Goal: Task Accomplishment & Management: Manage account settings

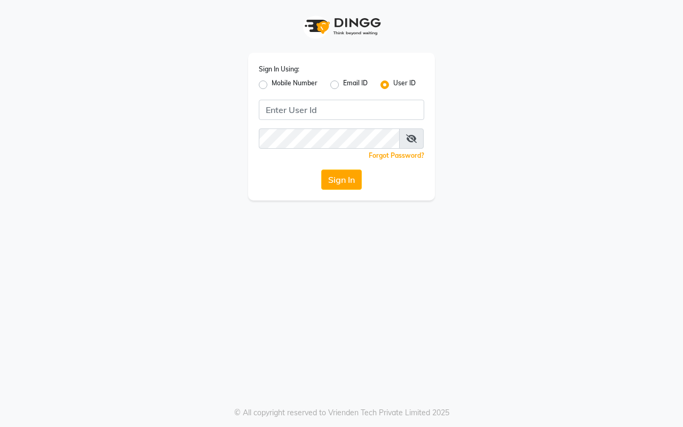
click at [272, 83] on label "Mobile Number" at bounding box center [295, 84] width 46 height 13
click at [272, 83] on input "Mobile Number" at bounding box center [275, 81] width 7 height 7
radio input "true"
radio input "false"
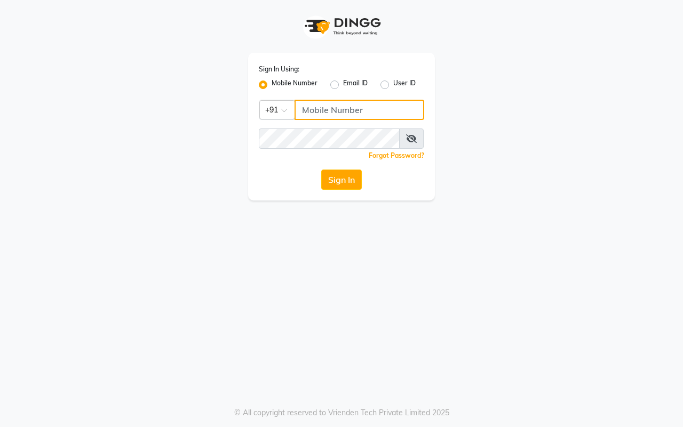
click at [313, 107] on input "Username" at bounding box center [360, 110] width 130 height 20
type input "8447797822"
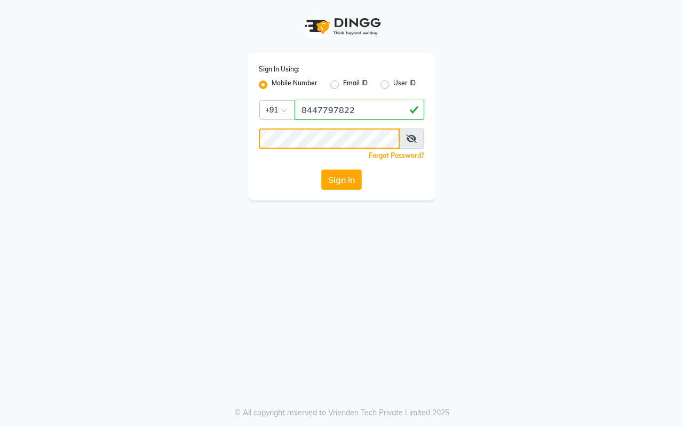
click at [321, 170] on button "Sign In" at bounding box center [341, 180] width 41 height 20
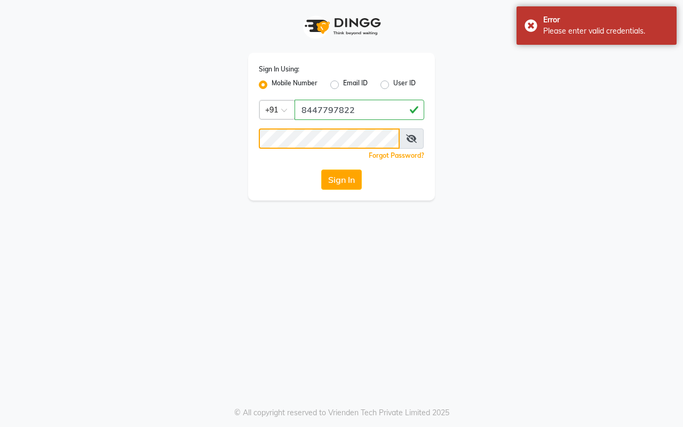
click at [321, 170] on button "Sign In" at bounding box center [341, 180] width 41 height 20
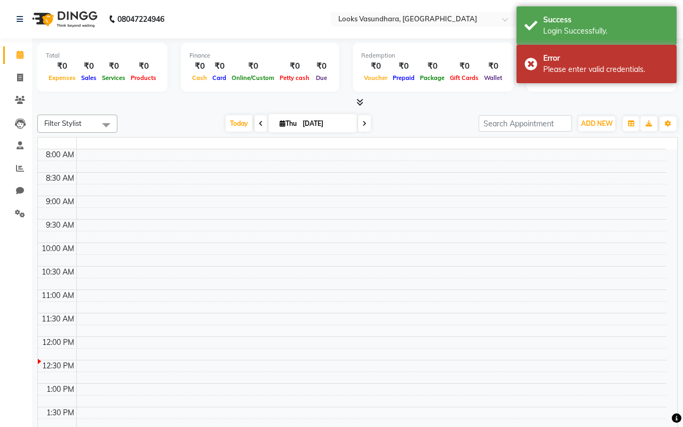
select select "en"
click at [435, 17] on input "text" at bounding box center [413, 20] width 155 height 11
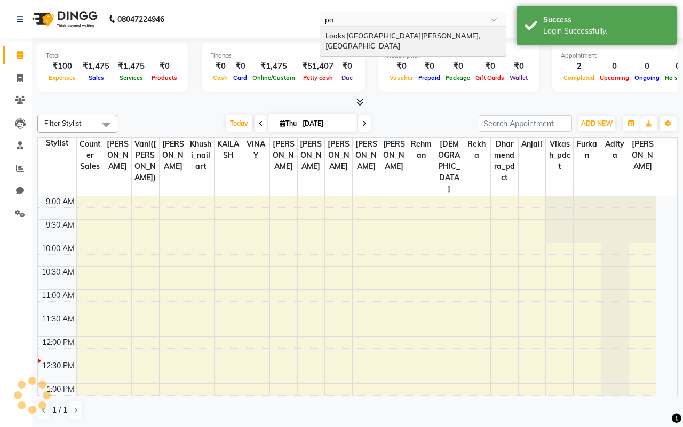
type input "p"
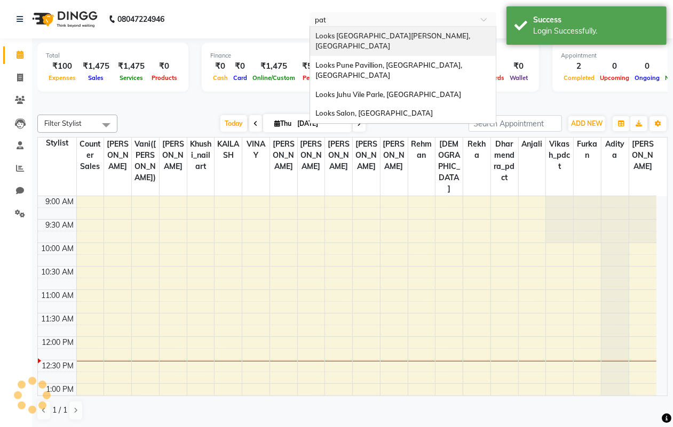
type input "[PERSON_NAME]"
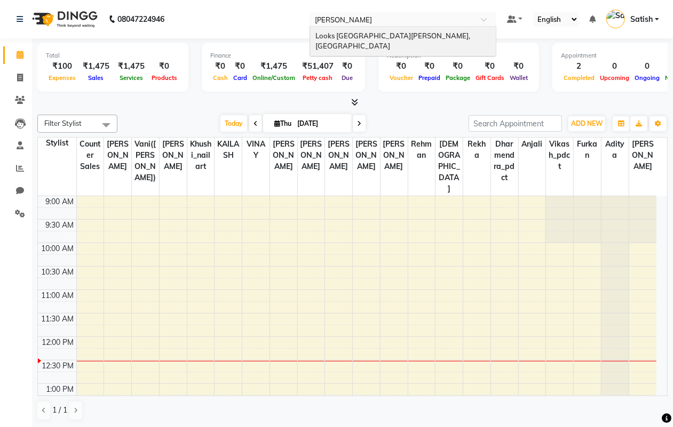
click at [383, 36] on span "Looks [GEOGRAPHIC_DATA][PERSON_NAME], [GEOGRAPHIC_DATA]" at bounding box center [393, 40] width 156 height 19
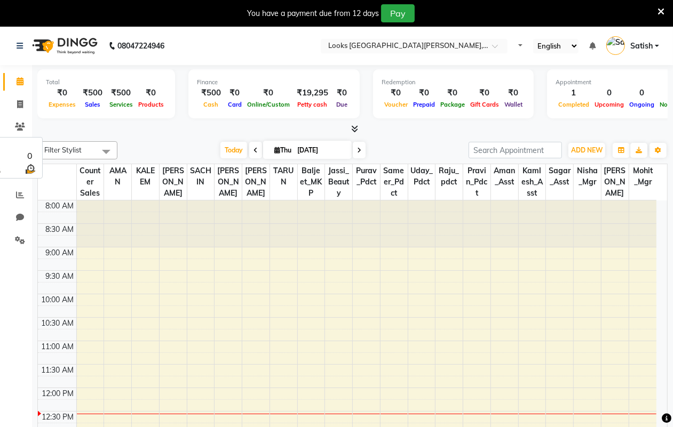
select select "en"
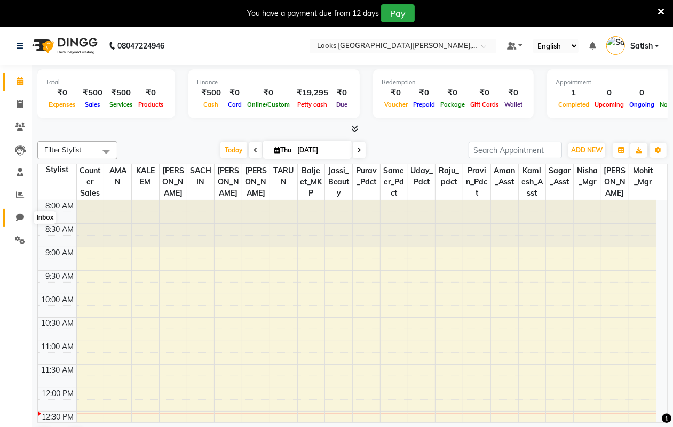
click at [18, 216] on icon at bounding box center [20, 217] width 8 height 8
select select "100"
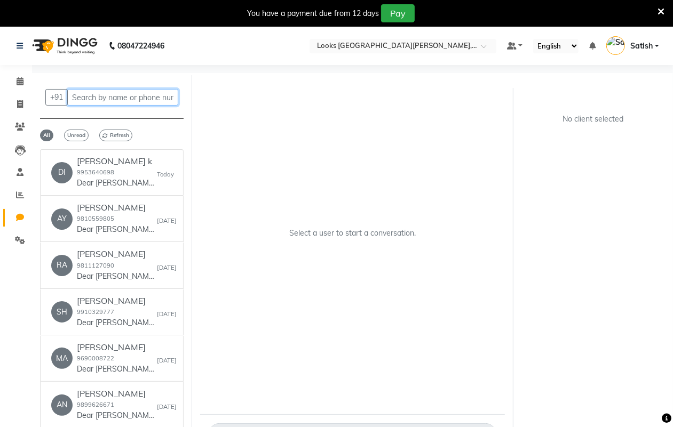
click at [107, 99] on input "text" at bounding box center [122, 97] width 111 height 17
click at [104, 171] on small "9953640698" at bounding box center [95, 172] width 37 height 7
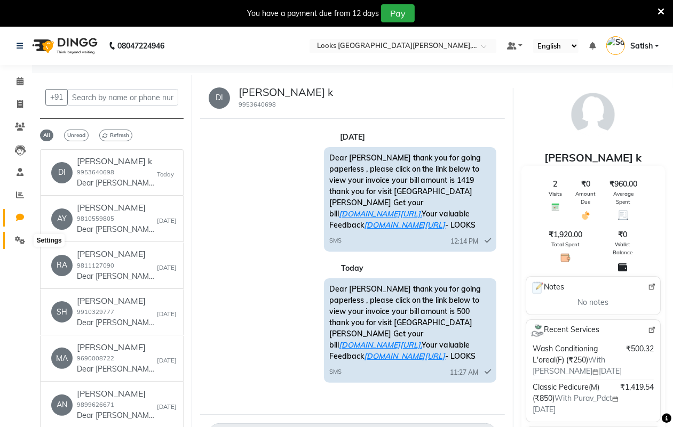
click at [19, 236] on icon at bounding box center [20, 240] width 10 height 8
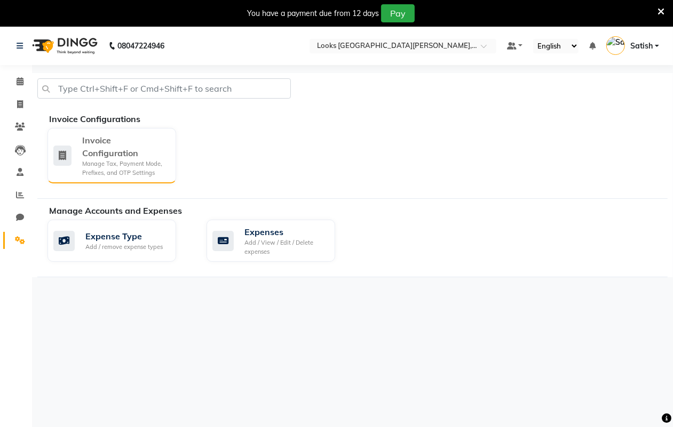
click at [106, 158] on div "Invoice Configuration" at bounding box center [124, 147] width 85 height 26
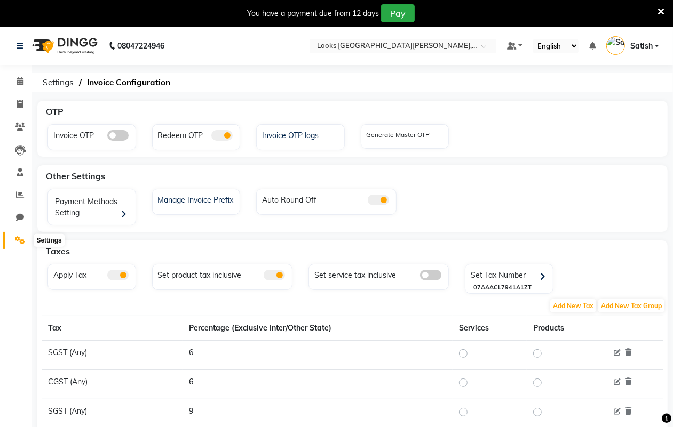
click at [18, 238] on icon at bounding box center [20, 240] width 10 height 8
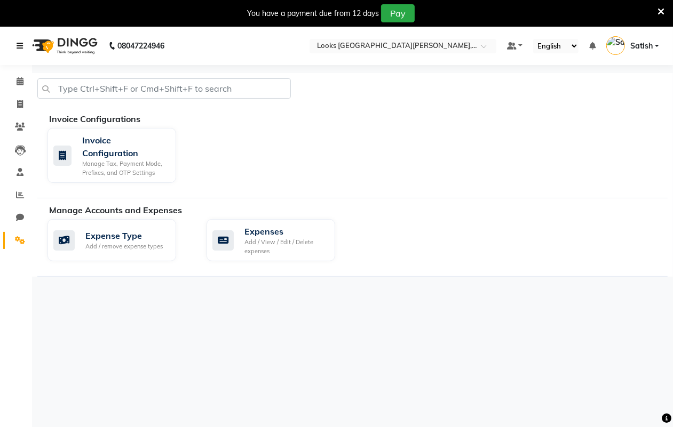
click at [19, 42] on icon at bounding box center [20, 45] width 6 height 7
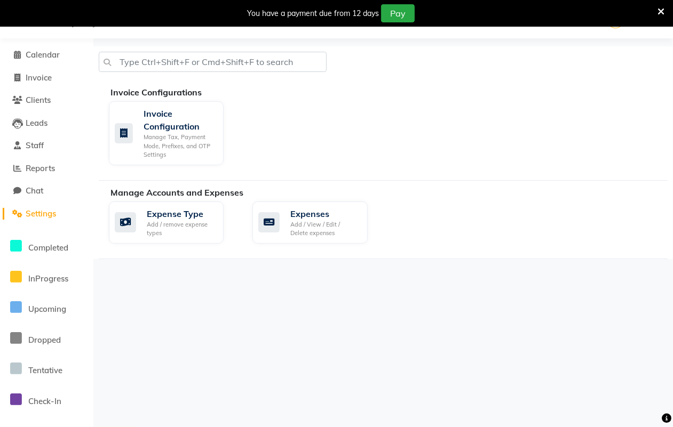
click at [660, 7] on icon at bounding box center [660, 12] width 7 height 10
